Goal: Navigation & Orientation: Find specific page/section

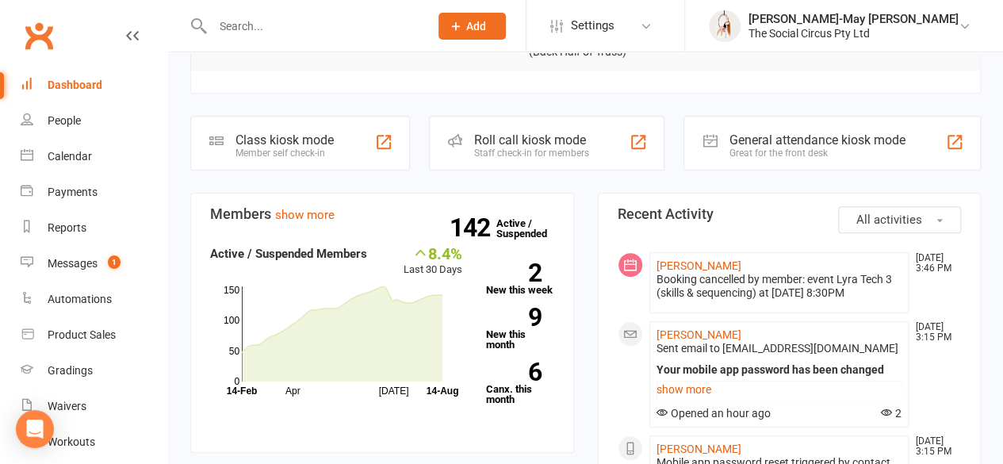
scroll to position [476, 0]
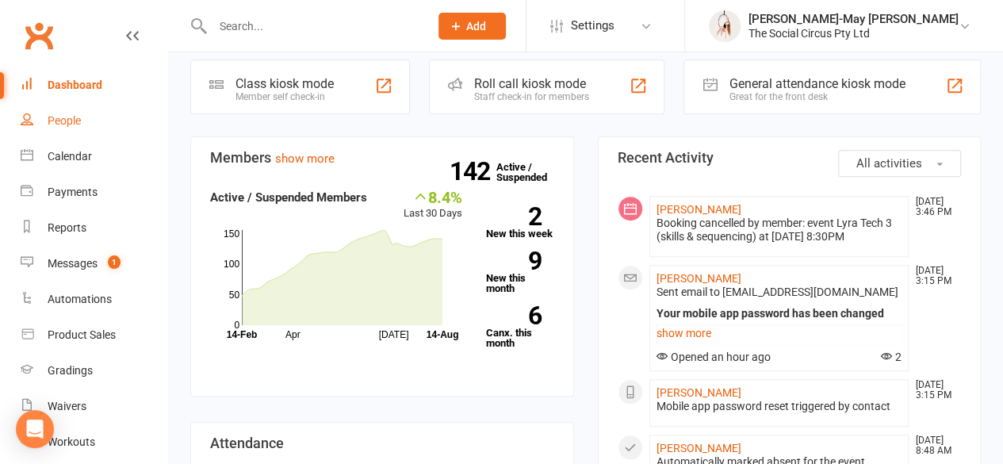
click at [71, 120] on div "People" at bounding box center [64, 120] width 33 height 13
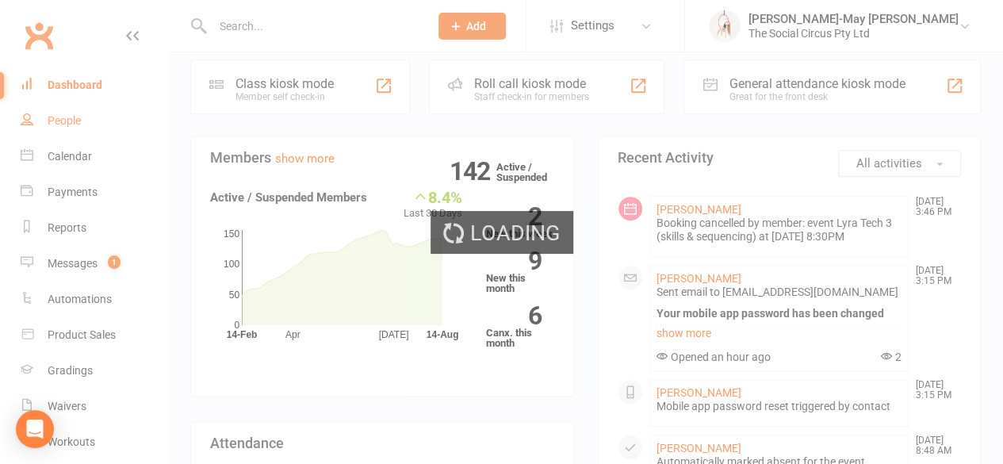
select select "100"
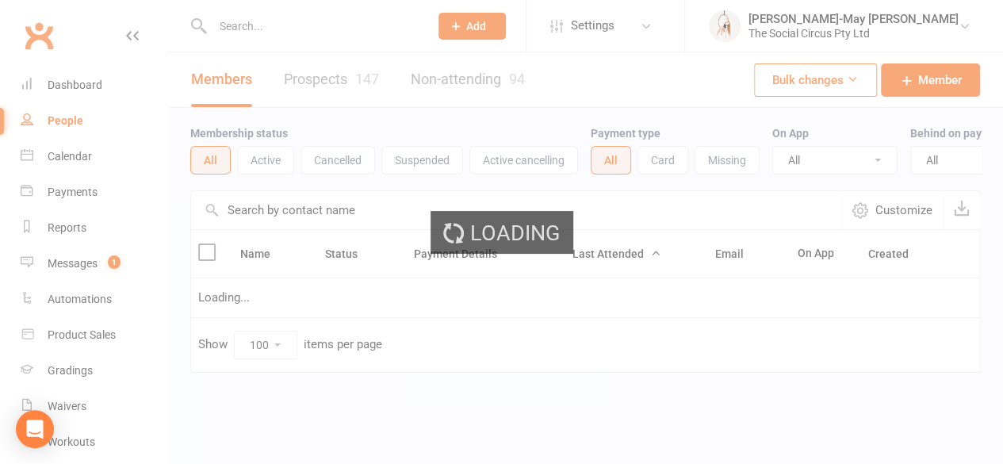
click at [65, 158] on div "Loading" at bounding box center [501, 232] width 1003 height 464
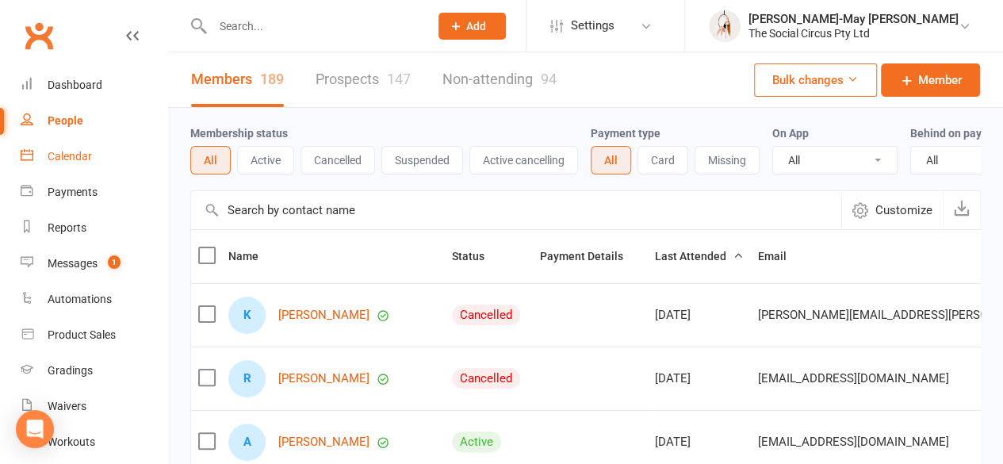
click at [92, 155] on link "Calendar" at bounding box center [94, 157] width 147 height 36
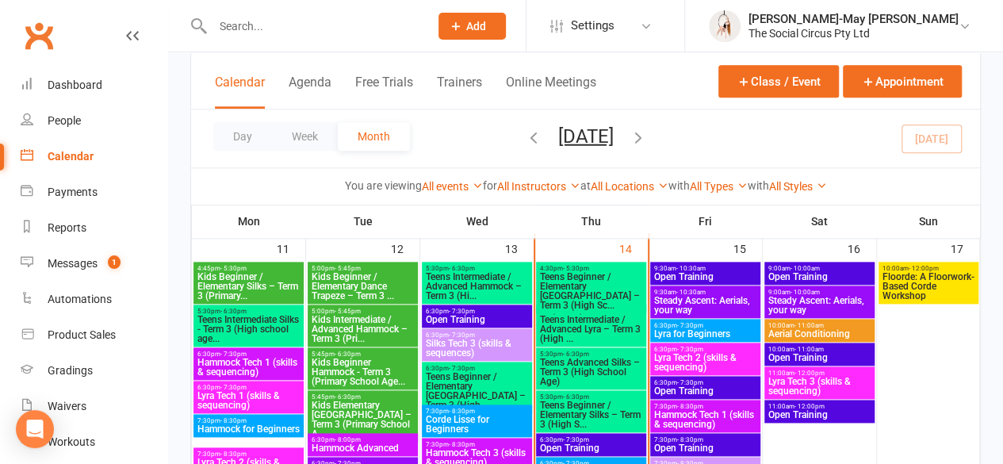
scroll to position [872, 0]
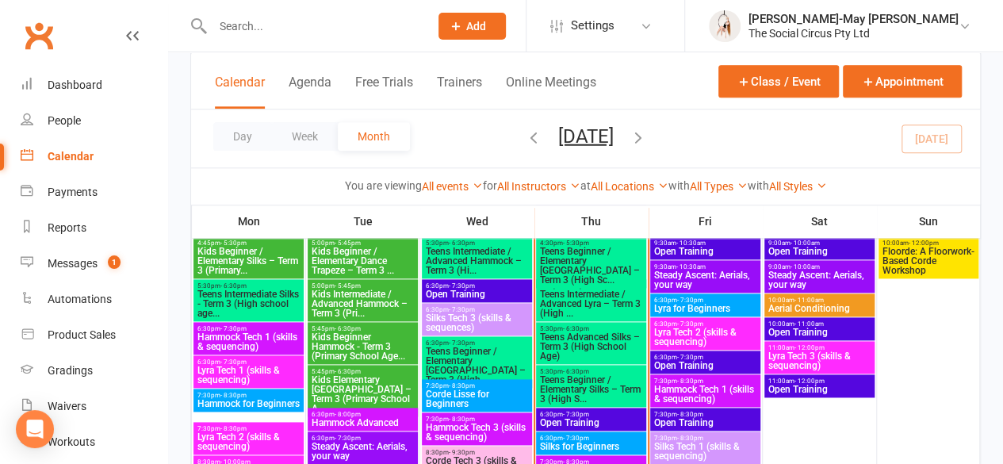
click at [612, 295] on span "Teens Intermediate / Advanced Lyra – Term 3 (High ..." at bounding box center [591, 303] width 104 height 29
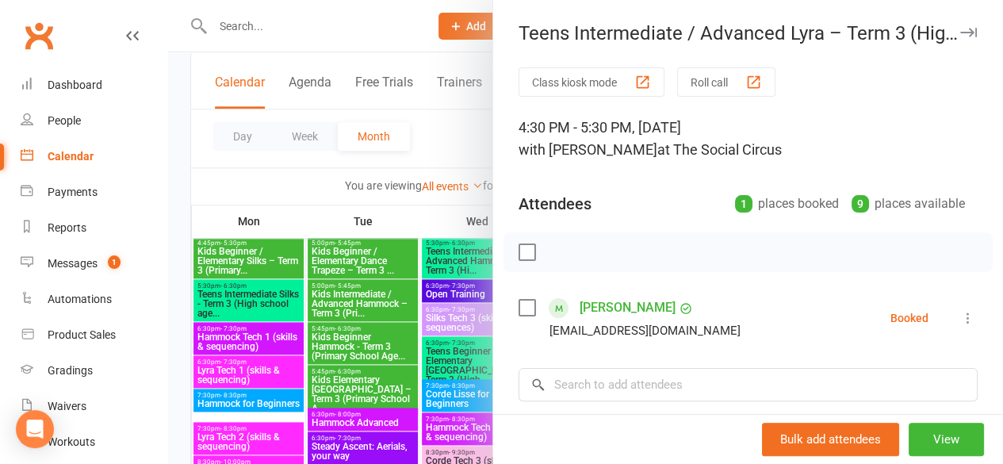
scroll to position [79, 0]
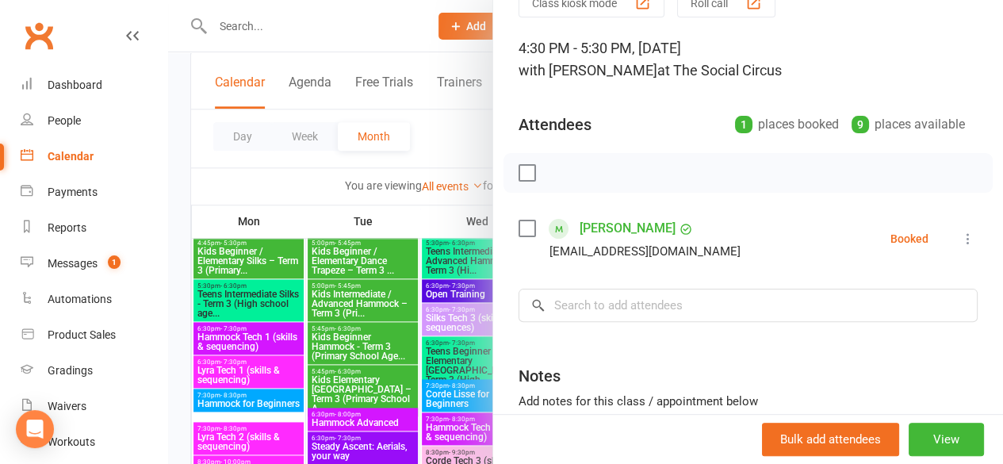
click at [438, 139] on div at bounding box center [585, 232] width 835 height 464
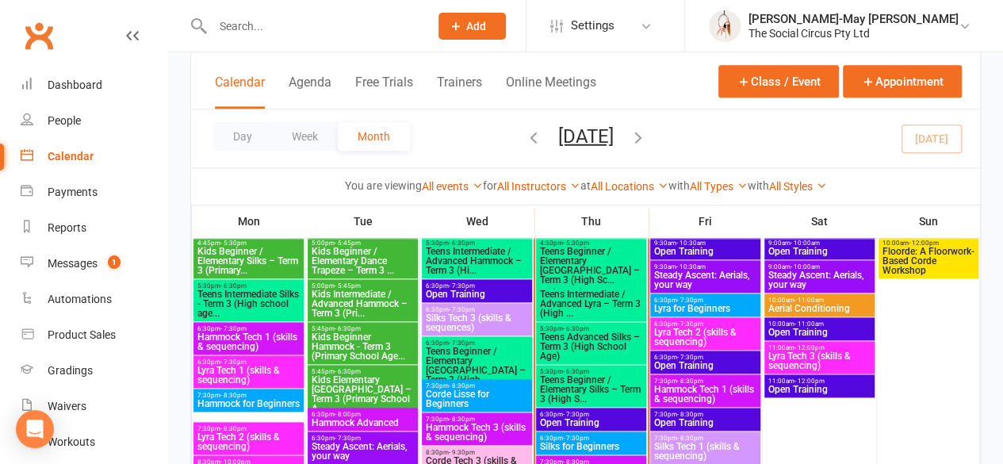
click at [598, 347] on span "Teens Advanced Silks – Term 3 (High School Age)" at bounding box center [591, 346] width 104 height 29
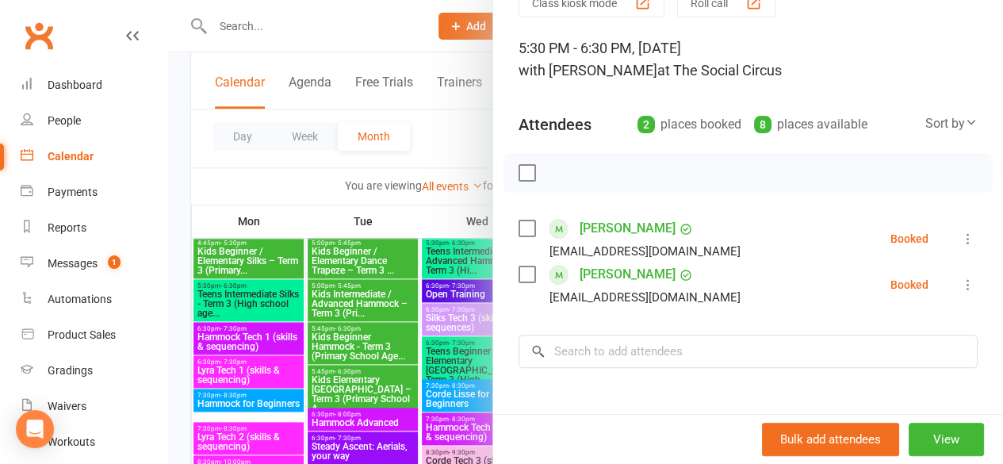
click at [373, 40] on div at bounding box center [585, 232] width 835 height 464
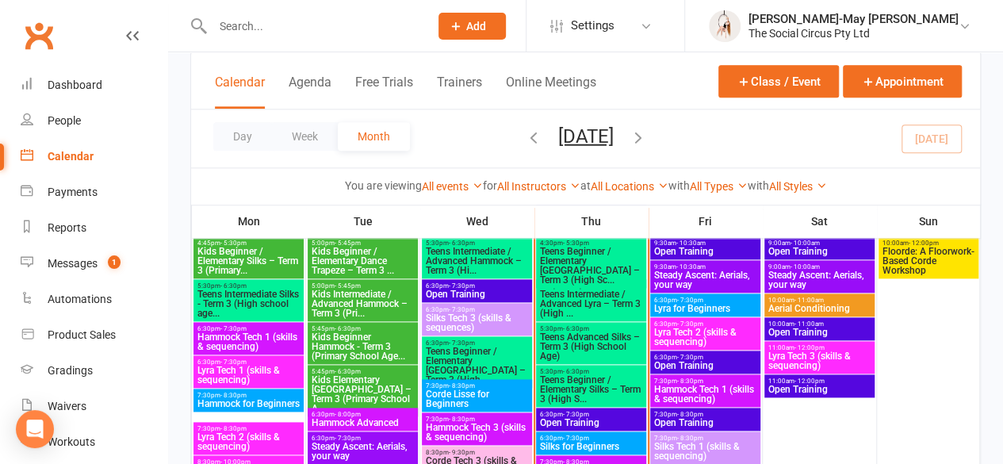
click at [890, 180] on div "You are viewing All events All events Empty events Full events Non-empty events…" at bounding box center [586, 186] width 772 height 18
